Goal: Information Seeking & Learning: Learn about a topic

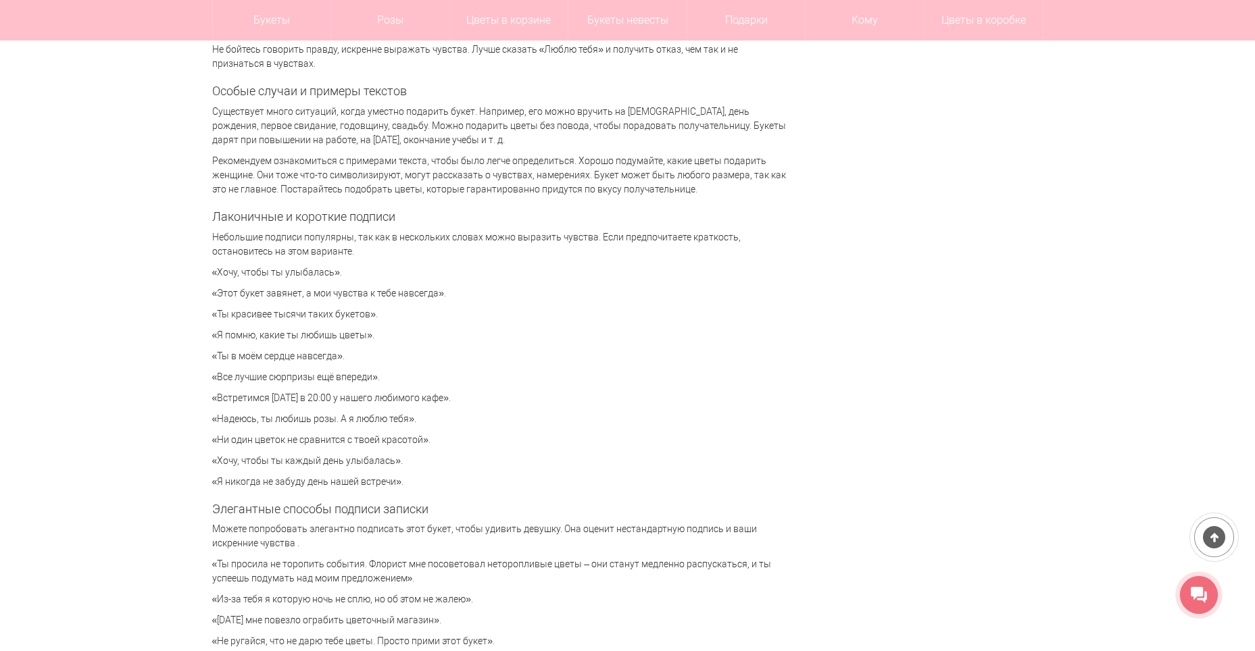
scroll to position [3041, 0]
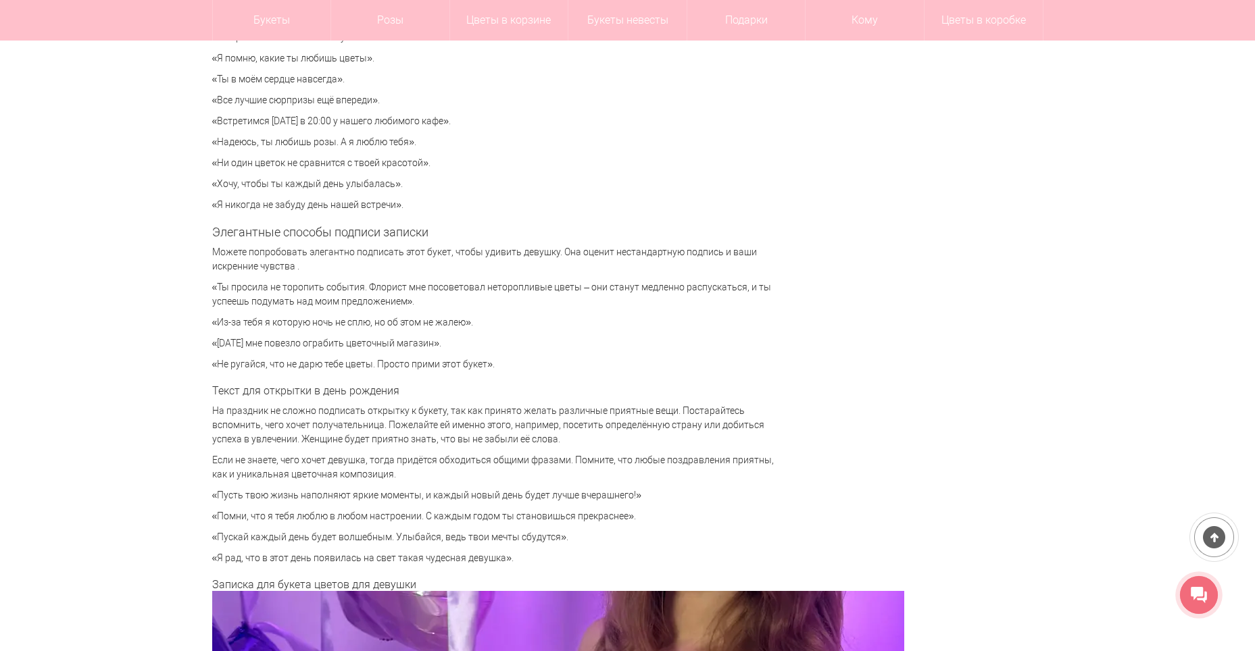
scroll to position [2973, 0]
